Goal: Task Accomplishment & Management: Manage account settings

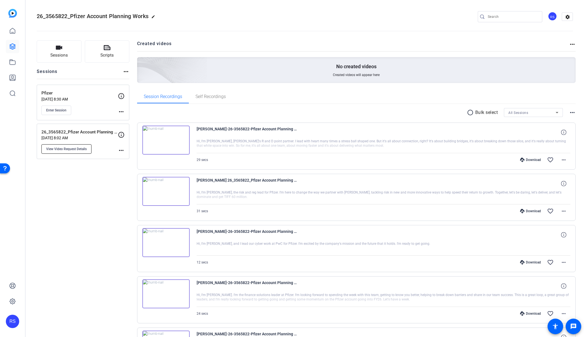
click at [79, 148] on span "View Video Request Details" at bounding box center [66, 149] width 41 height 4
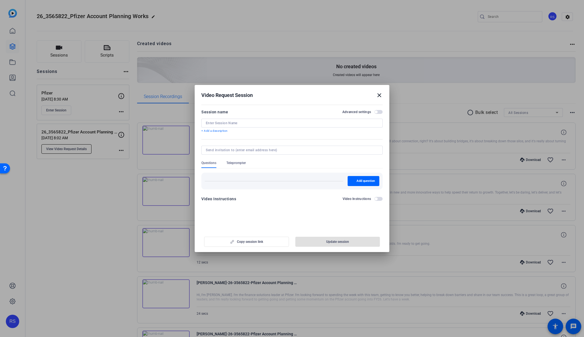
type input "26_3565822_Pfizer Account Planning Workshop - Meet"
click at [322, 241] on span "button" at bounding box center [337, 241] width 85 height 13
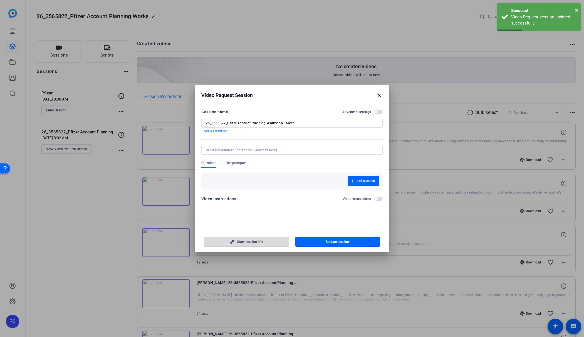
click at [263, 242] on span "button" at bounding box center [246, 241] width 84 height 13
click at [236, 163] on span "Teleprompter" at bounding box center [235, 163] width 19 height 4
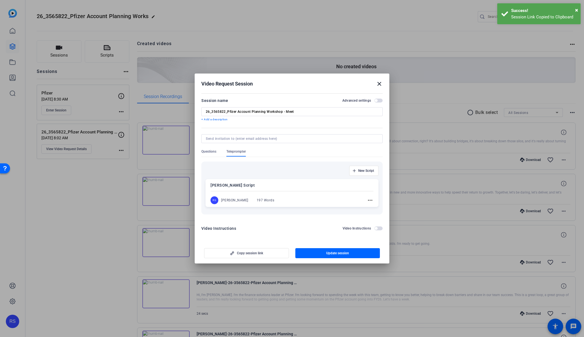
click at [213, 154] on span "Questions" at bounding box center [208, 152] width 15 height 7
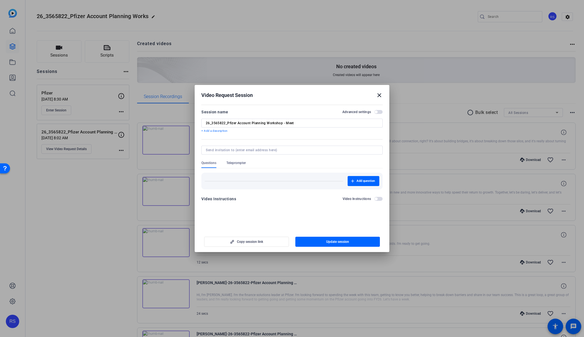
click at [233, 160] on div at bounding box center [291, 157] width 181 height 6
click at [378, 94] on mat-icon "close" at bounding box center [379, 95] width 7 height 7
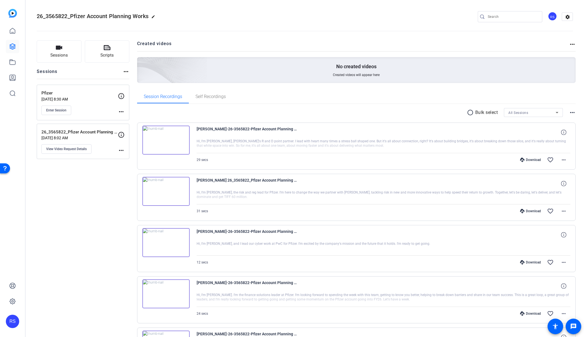
click at [122, 110] on mat-icon "more_horiz" at bounding box center [121, 111] width 7 height 7
click at [53, 109] on div at bounding box center [292, 168] width 584 height 337
click at [69, 147] on span "View Video Request Details" at bounding box center [66, 149] width 41 height 4
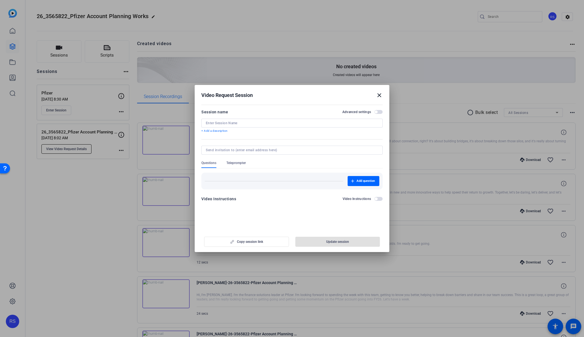
type input "26_3565822_Pfizer Account Planning Workshop - Meet"
click at [379, 95] on mat-icon "close" at bounding box center [379, 95] width 7 height 7
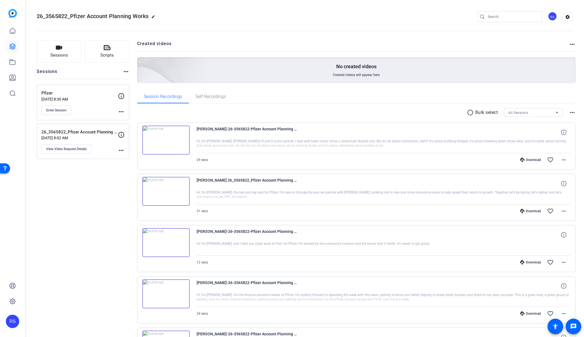
click at [122, 149] on mat-icon "more_horiz" at bounding box center [121, 150] width 7 height 7
click at [100, 149] on div at bounding box center [292, 168] width 584 height 337
click at [73, 144] on div "26_3565822_Pfizer Account Planning Workshop - Meet [DATE] 8:02 AM View Video Re…" at bounding box center [79, 141] width 77 height 25
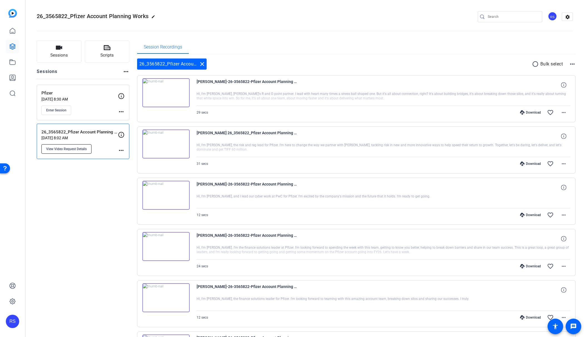
click at [75, 147] on span "View Video Request Details" at bounding box center [66, 149] width 41 height 4
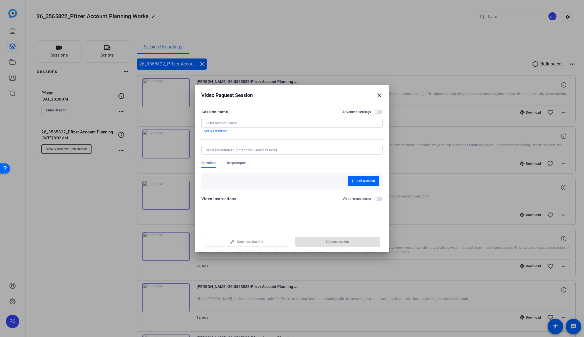
type input "26_3565822_Pfizer Account Planning Workshop - Meet"
click at [378, 111] on span "button" at bounding box center [378, 112] width 8 height 4
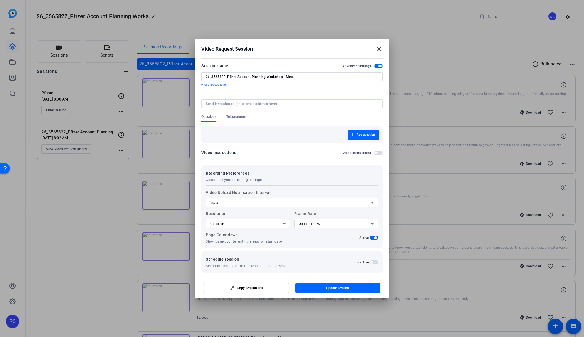
scroll to position [3, 0]
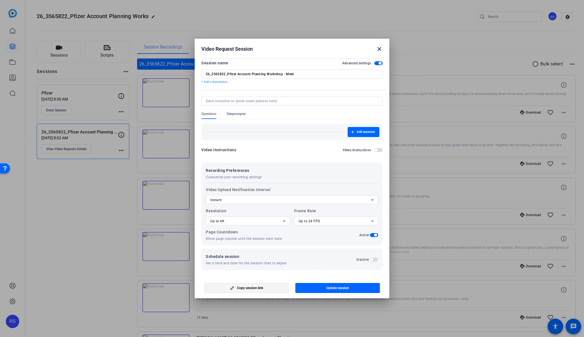
click at [271, 287] on span "button" at bounding box center [246, 287] width 84 height 13
click at [379, 48] on mat-icon "close" at bounding box center [379, 49] width 7 height 7
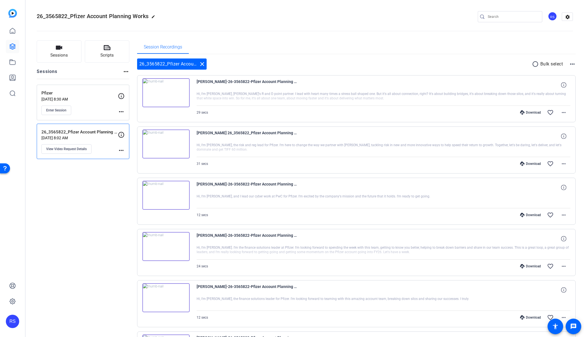
click at [404, 55] on div "26_3565822_Pfizer Account Planning Workshop - Meet close radio_button_unchecked…" at bounding box center [356, 301] width 439 height 495
click at [203, 64] on mat-icon "close" at bounding box center [202, 64] width 7 height 7
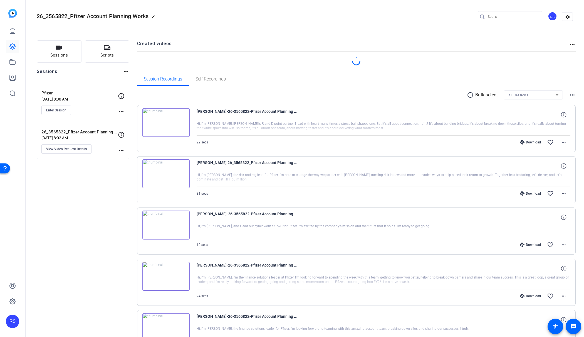
click at [227, 67] on openreel-project-creator-list "Created videos more_horiz" at bounding box center [356, 56] width 439 height 32
